Goal: Consume media (video, audio): Consume media (video, audio)

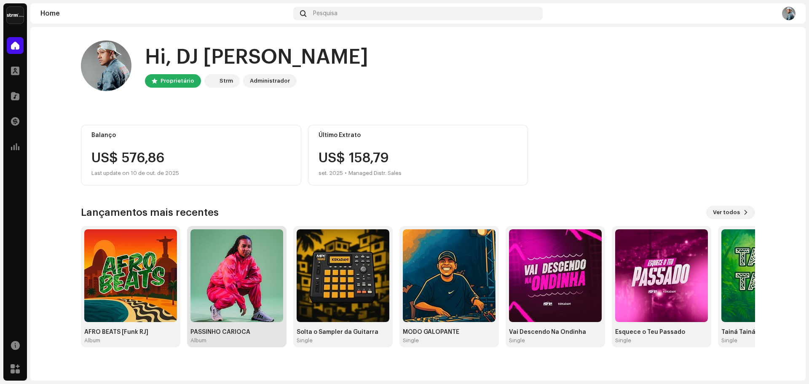
click at [224, 250] on img at bounding box center [237, 275] width 93 height 93
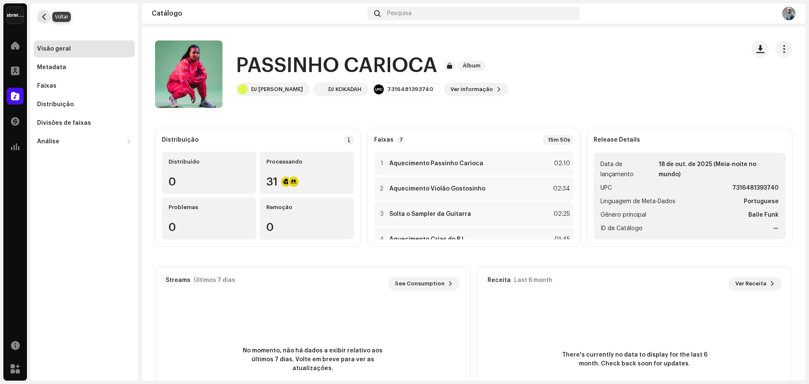
click at [44, 15] on span "button" at bounding box center [44, 16] width 6 height 7
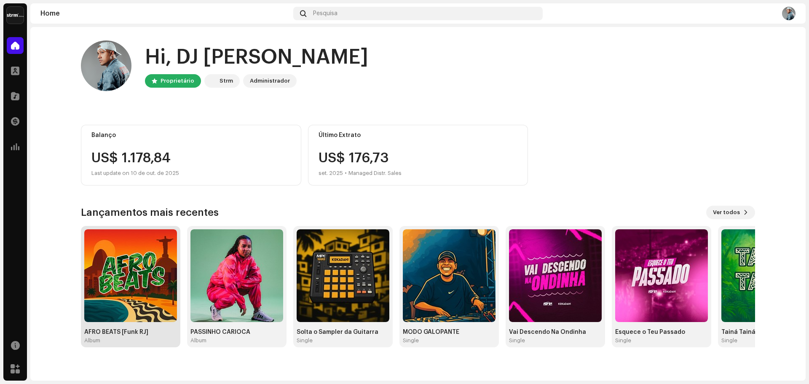
click at [130, 265] on img at bounding box center [130, 275] width 93 height 93
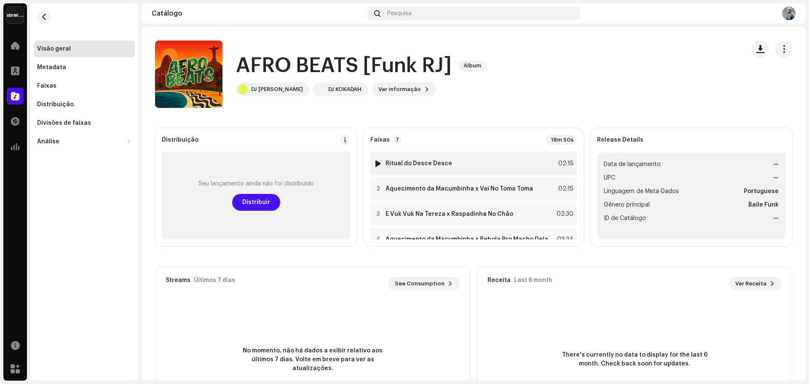
click at [379, 163] on div at bounding box center [378, 163] width 6 height 7
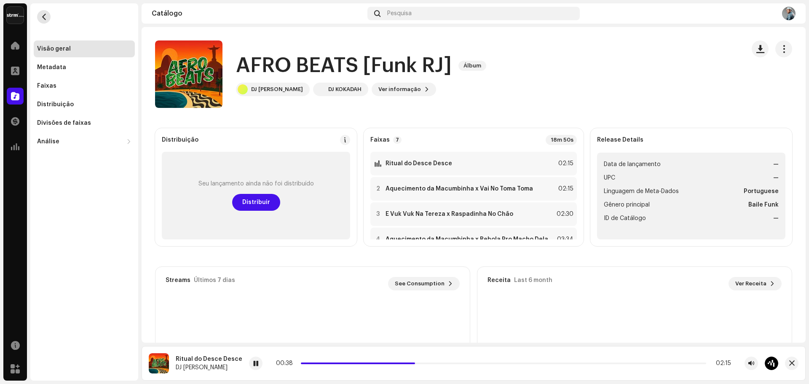
click at [49, 17] on button "button" at bounding box center [43, 16] width 13 height 13
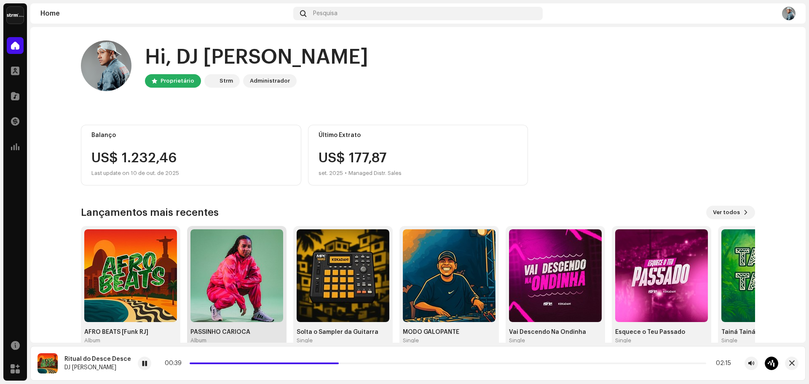
click at [252, 263] on img at bounding box center [237, 275] width 93 height 93
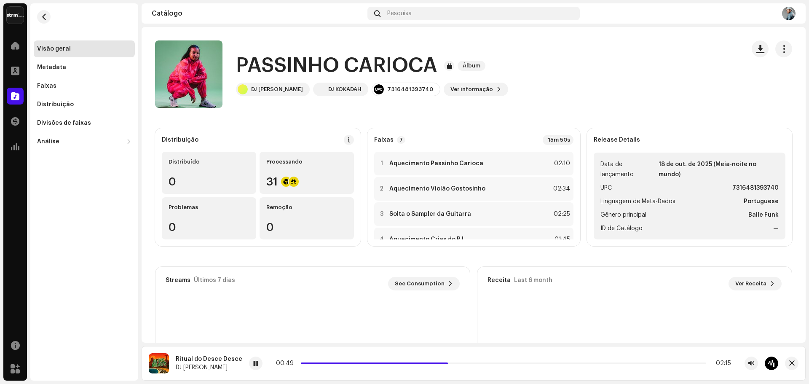
click at [796, 195] on div "Distribuição Distribuído 0 Processando 31 Problemas 0 Remoção 0 Faixas 7 15m 50…" at bounding box center [474, 281] width 664 height 307
click at [40, 21] on button "button" at bounding box center [43, 16] width 13 height 13
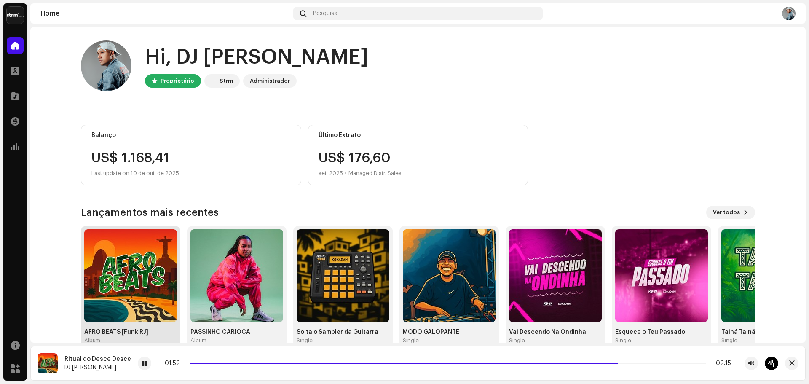
click at [148, 267] on img at bounding box center [130, 275] width 93 height 93
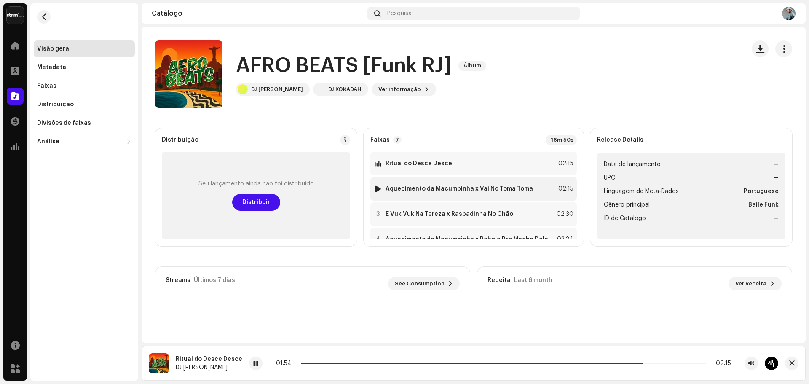
click at [375, 189] on img at bounding box center [378, 188] width 11 height 11
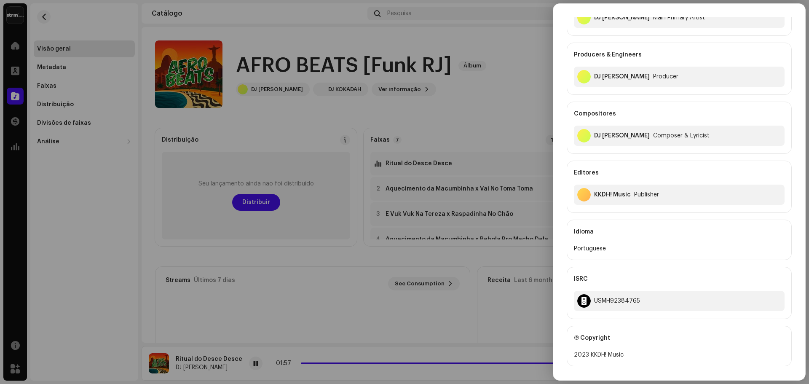
scroll to position [84, 0]
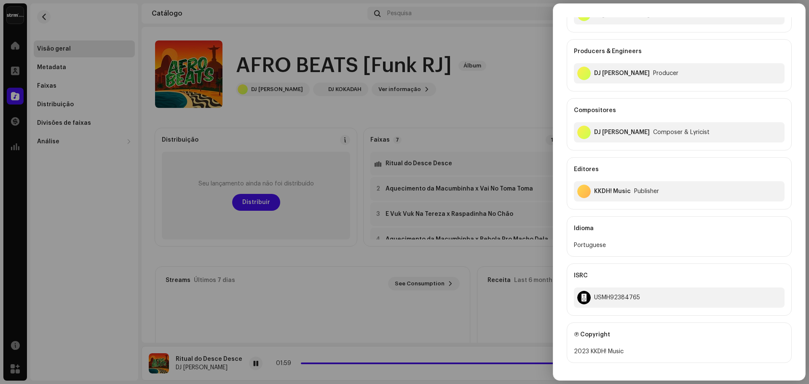
click at [439, 113] on div at bounding box center [404, 192] width 809 height 384
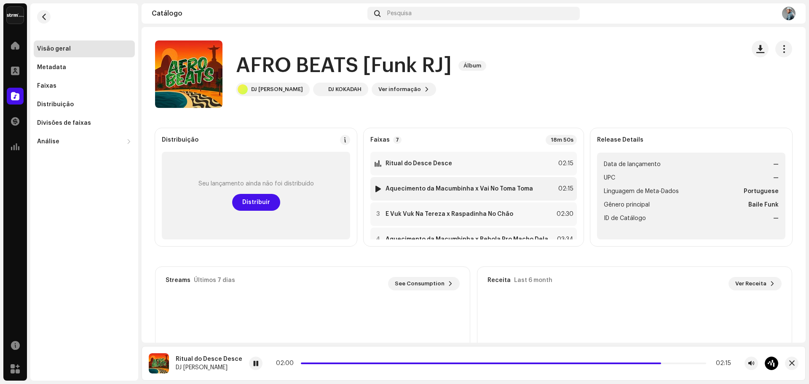
click at [379, 190] on div at bounding box center [378, 188] width 6 height 7
click at [380, 215] on div at bounding box center [378, 214] width 6 height 7
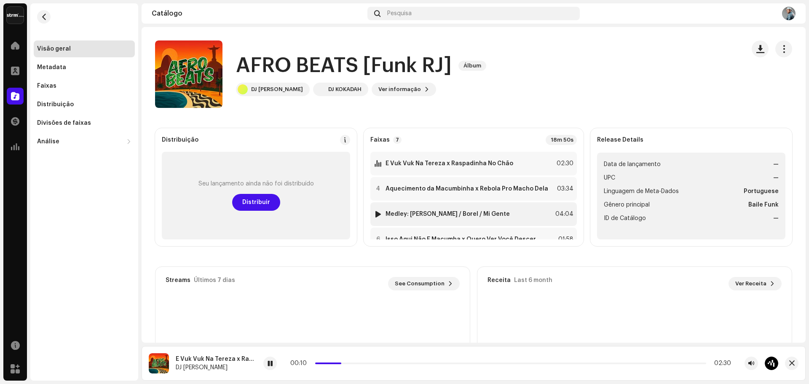
scroll to position [52, 0]
click at [376, 188] on div at bounding box center [378, 187] width 6 height 7
click at [377, 214] on div at bounding box center [378, 212] width 6 height 7
click at [328, 363] on p-slider at bounding box center [510, 364] width 391 height 2
click at [349, 365] on div "00:07 04:04" at bounding box center [510, 363] width 441 height 7
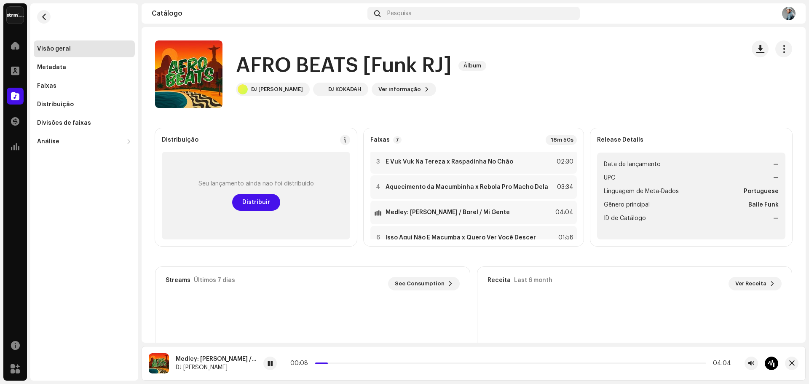
click at [358, 361] on div "00:08 04:04" at bounding box center [510, 363] width 441 height 7
click at [339, 364] on p-slider at bounding box center [510, 364] width 391 height 2
click at [347, 364] on p-slider at bounding box center [510, 364] width 391 height 2
click at [361, 363] on p-slider at bounding box center [510, 364] width 391 height 2
click at [370, 364] on p-slider at bounding box center [510, 364] width 391 height 2
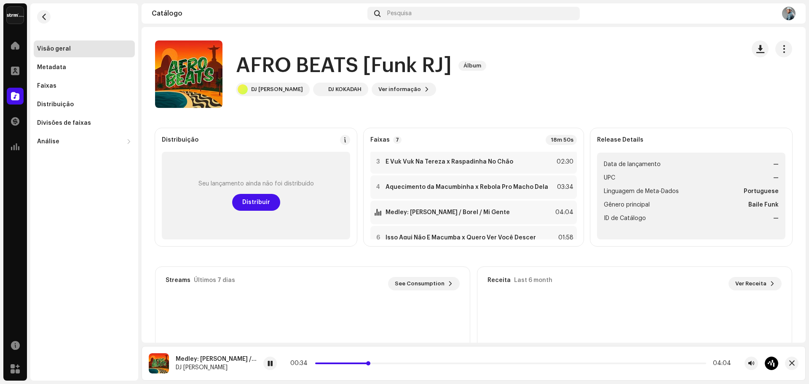
click at [385, 363] on p-slider at bounding box center [510, 364] width 391 height 2
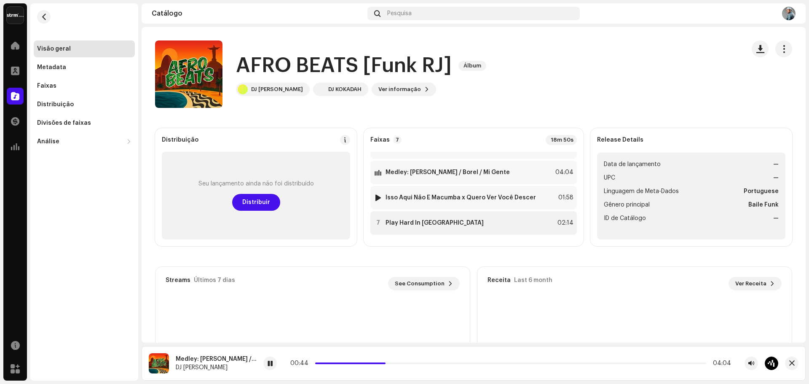
scroll to position [94, 0]
click at [380, 195] on div at bounding box center [378, 195] width 6 height 7
click at [379, 195] on div at bounding box center [378, 195] width 6 height 7
click at [379, 220] on div at bounding box center [378, 221] width 6 height 7
click at [263, 368] on div at bounding box center [269, 363] width 13 height 13
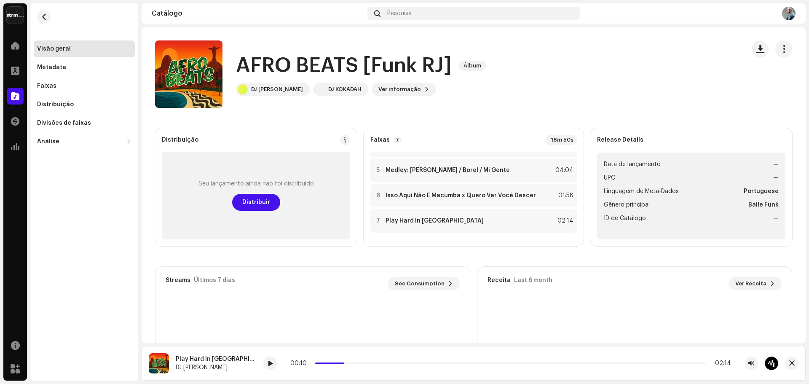
click at [690, 67] on div "AFRO BEATS [Funk RJ] Álbum DJ [PERSON_NAME] DJ KOKADAH Ver informação" at bounding box center [446, 73] width 583 height 67
